Goal: Information Seeking & Learning: Learn about a topic

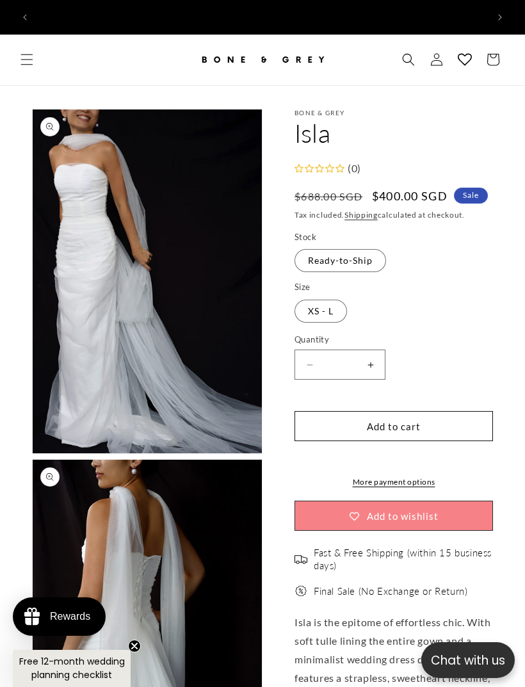
scroll to position [0, 452]
click at [30, 53] on icon "Menu" at bounding box center [26, 59] width 13 height 13
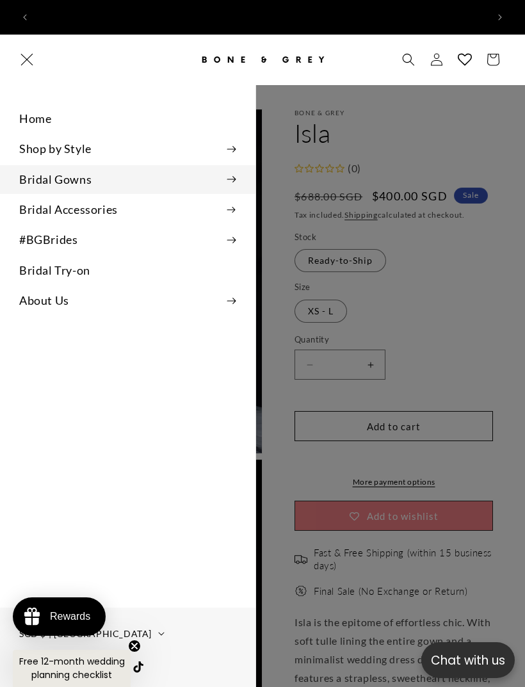
click at [227, 179] on summary "Bridal Gowns" at bounding box center [127, 179] width 255 height 29
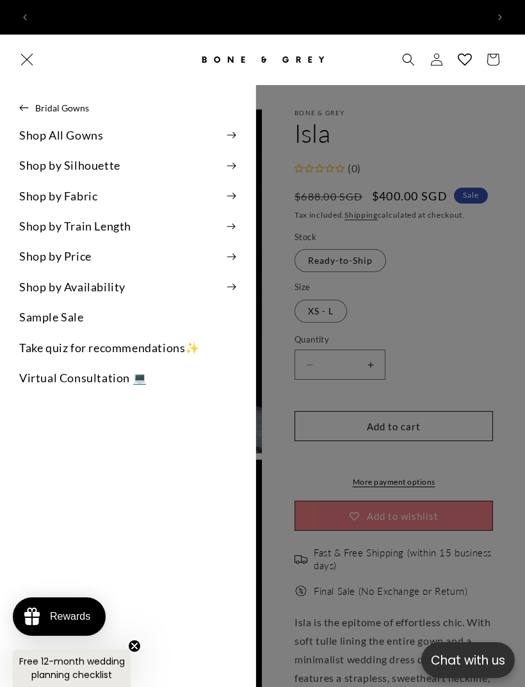
scroll to position [0, 904]
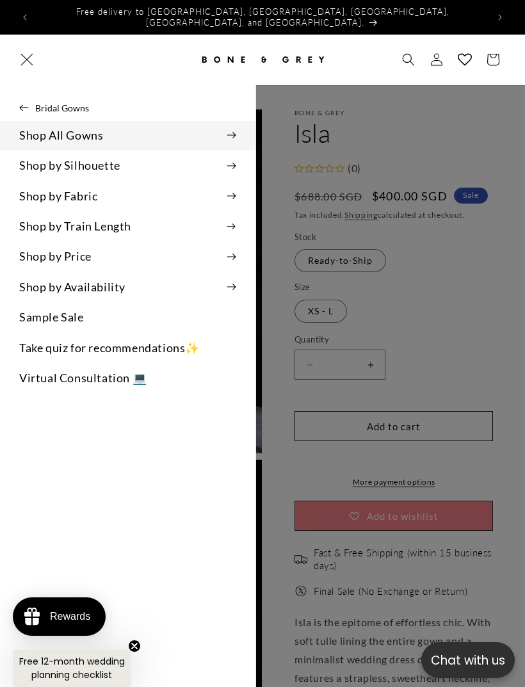
click at [21, 131] on summary "Shop All Gowns" at bounding box center [127, 135] width 255 height 29
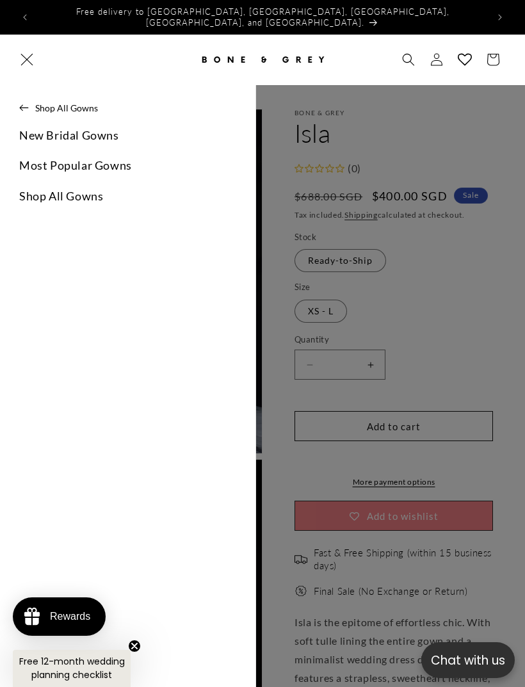
click at [24, 136] on link "New Bridal Gowns" at bounding box center [127, 135] width 255 height 29
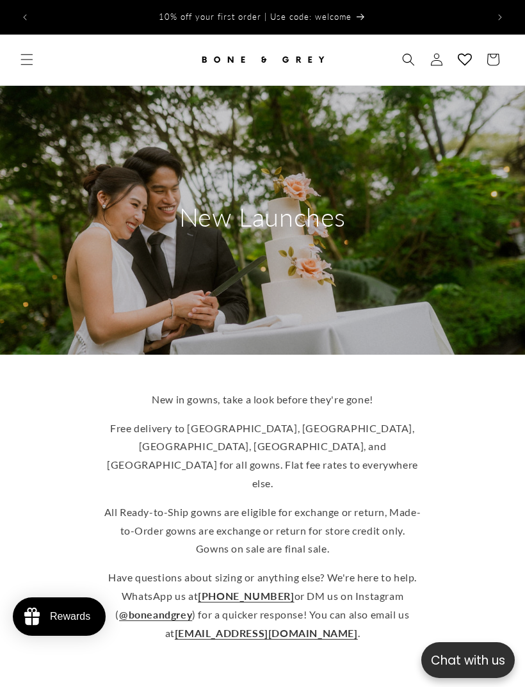
click at [20, 49] on span "Menu" at bounding box center [27, 59] width 28 height 28
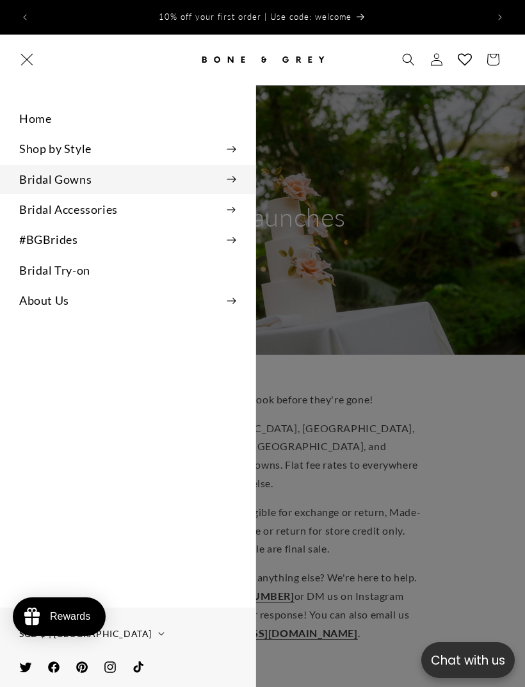
click at [22, 169] on summary "Bridal Gowns" at bounding box center [127, 179] width 255 height 29
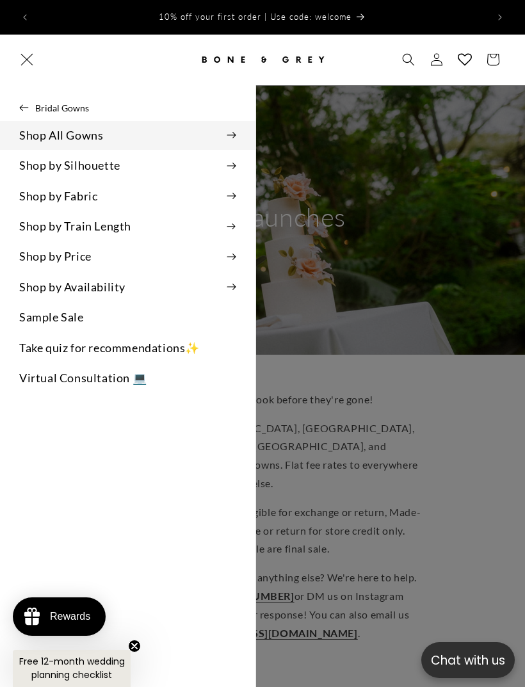
click at [20, 134] on summary "Shop All Gowns" at bounding box center [127, 135] width 255 height 29
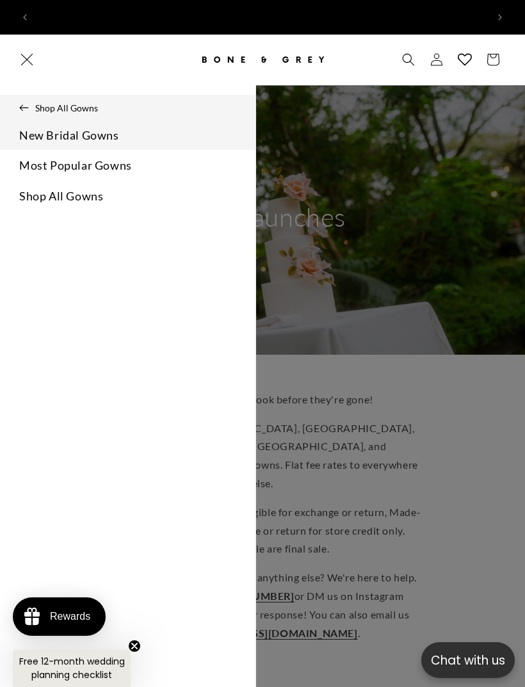
scroll to position [0, 452]
click at [17, 188] on link "Shop All Gowns" at bounding box center [127, 196] width 255 height 29
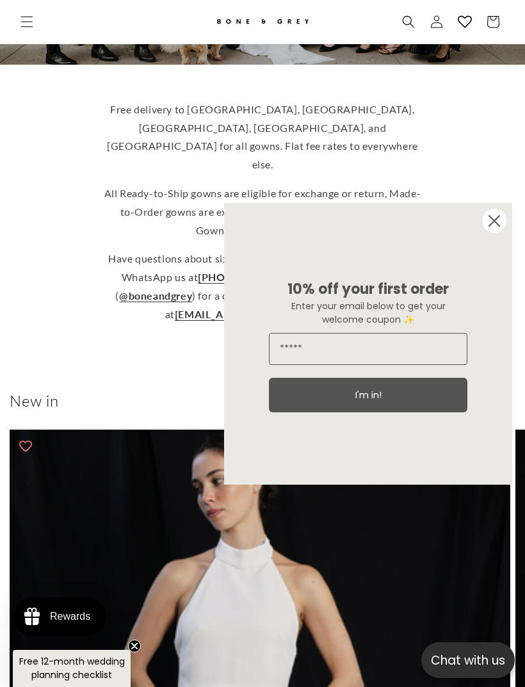
scroll to position [0, 452]
click at [502, 230] on icon "Close dialog" at bounding box center [494, 221] width 26 height 26
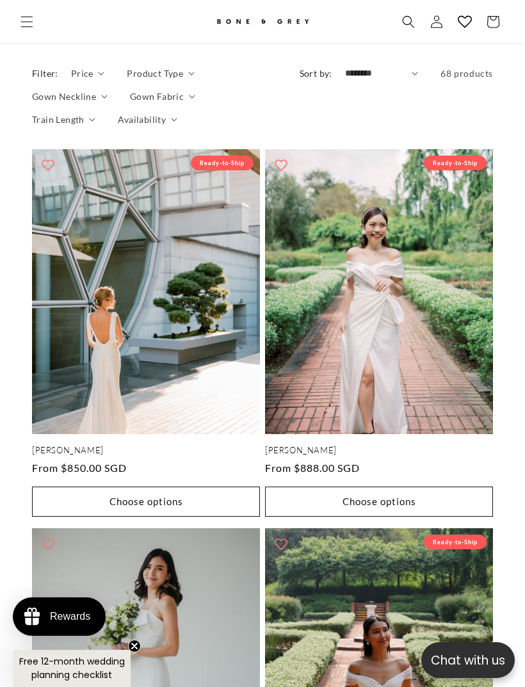
scroll to position [1515, 0]
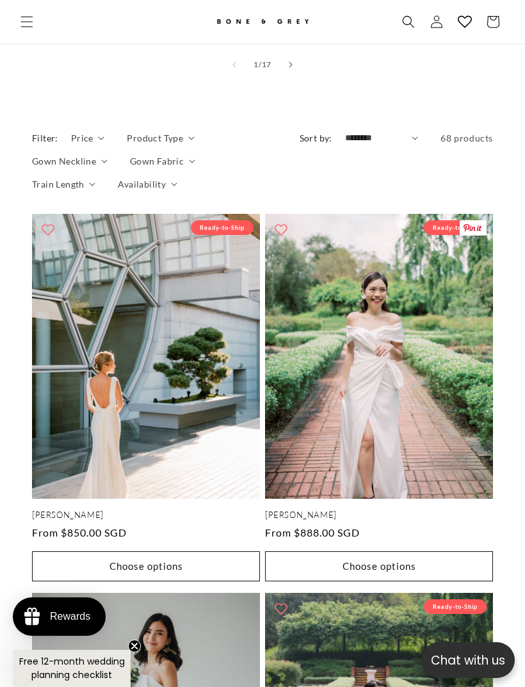
click at [412, 510] on link "Delphine" at bounding box center [379, 515] width 228 height 11
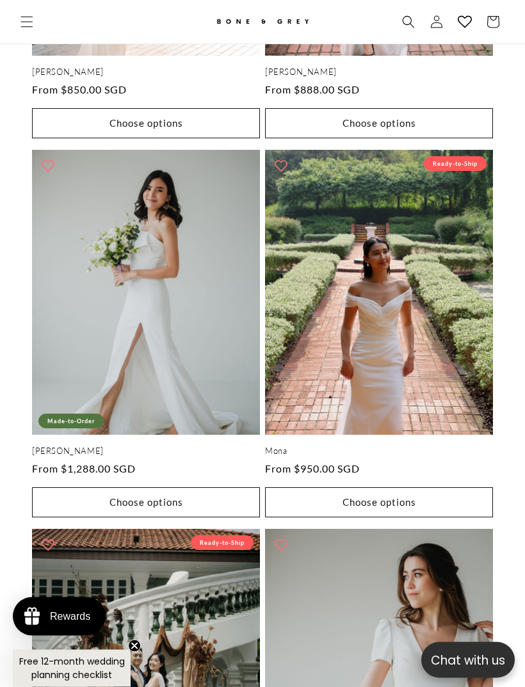
scroll to position [1958, 0]
click at [423, 446] on link "Mona" at bounding box center [379, 451] width 228 height 11
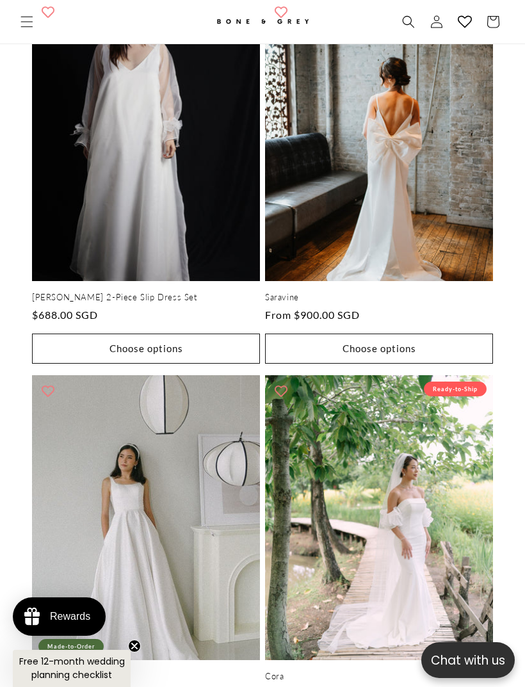
scroll to position [0, 0]
click at [69, 292] on link "[PERSON_NAME] 2-Piece Slip Dress Set" at bounding box center [146, 297] width 228 height 11
click at [411, 671] on link "Cora" at bounding box center [379, 676] width 228 height 11
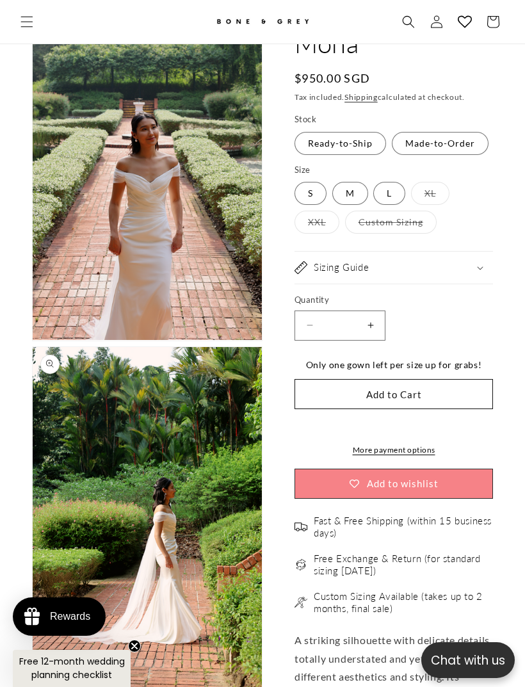
scroll to position [75, 0]
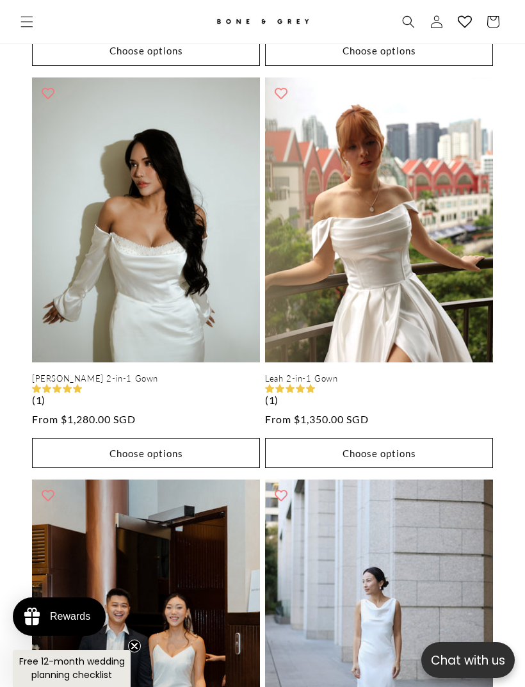
scroll to position [1889, 0]
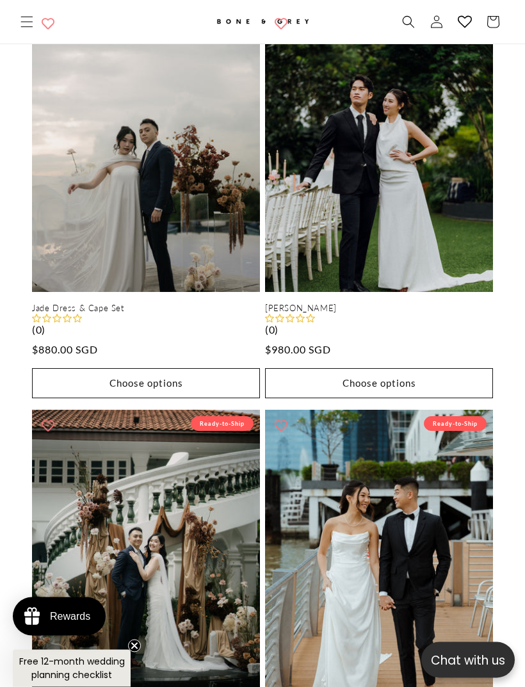
scroll to position [2615, 0]
